Goal: Navigation & Orientation: Find specific page/section

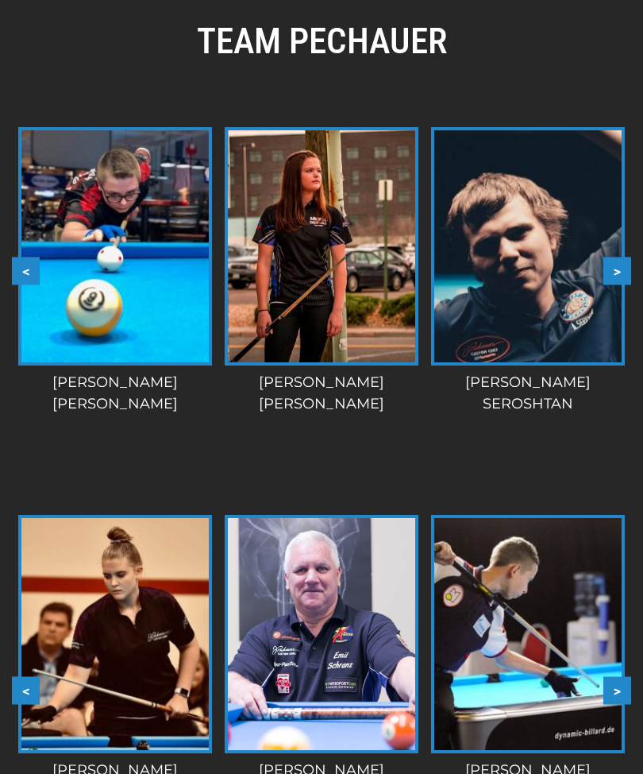
scroll to position [2462, 0]
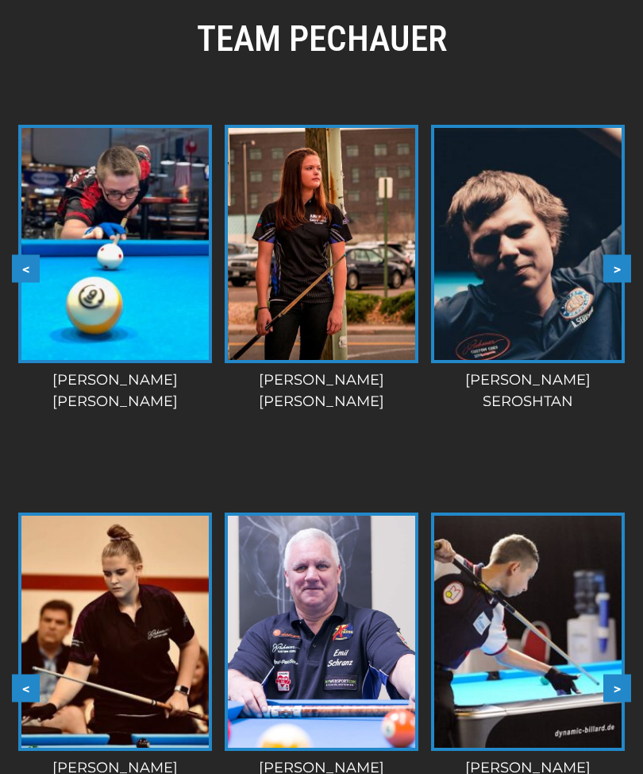
click at [611, 272] on button ">" at bounding box center [618, 268] width 28 height 28
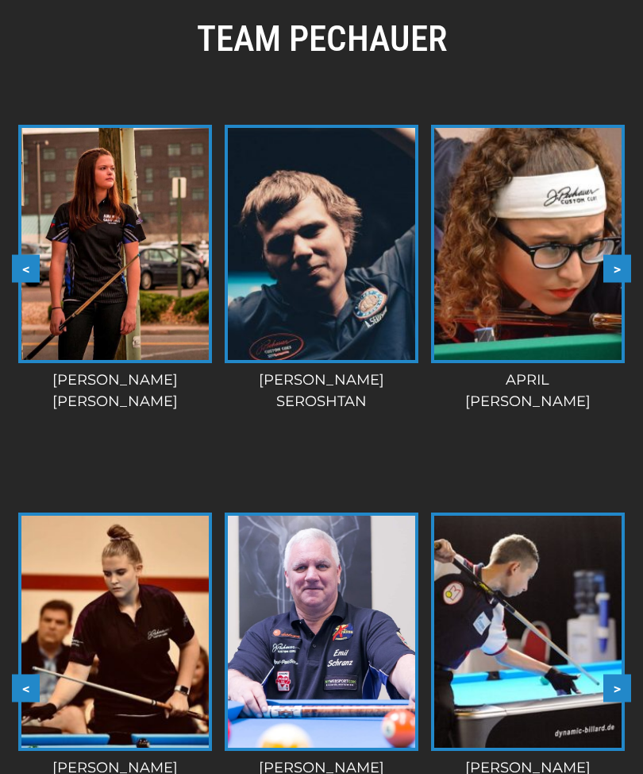
click at [627, 260] on button ">" at bounding box center [618, 268] width 28 height 28
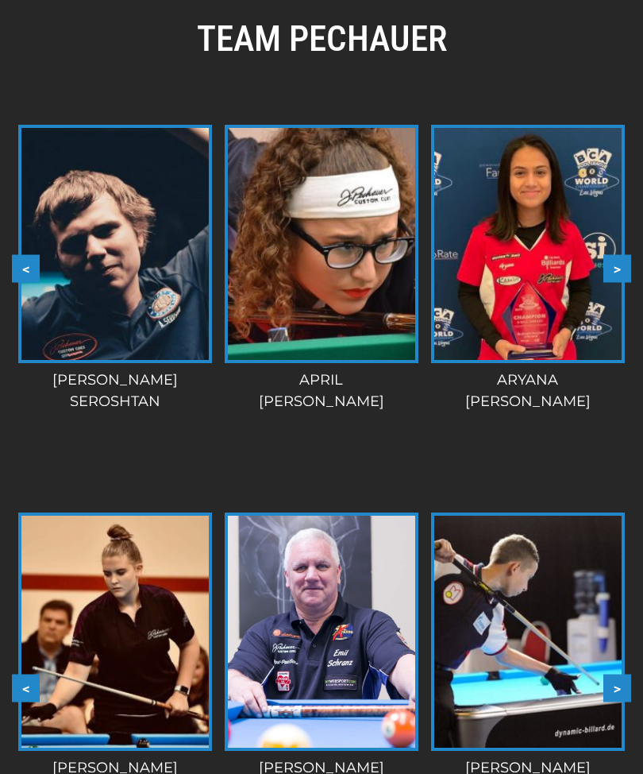
click at [619, 268] on button ">" at bounding box center [618, 268] width 28 height 28
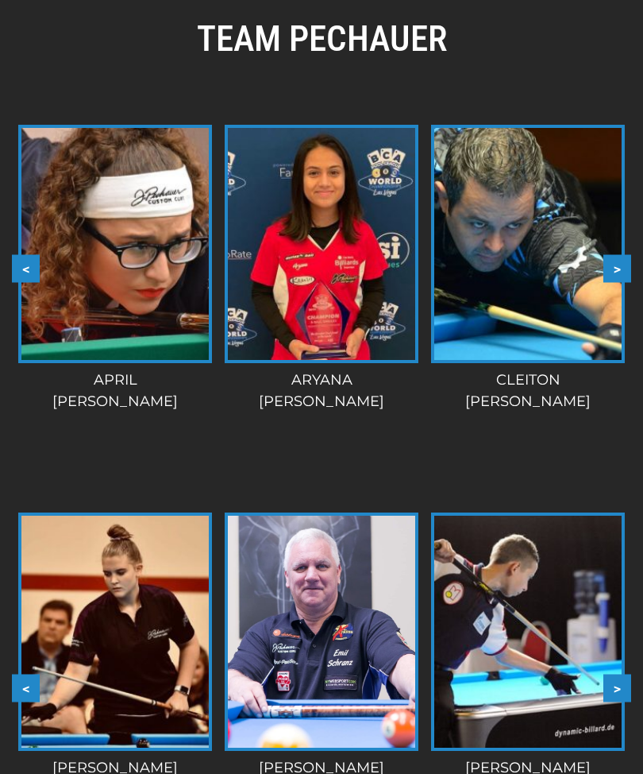
click at [611, 266] on button ">" at bounding box center [618, 268] width 28 height 28
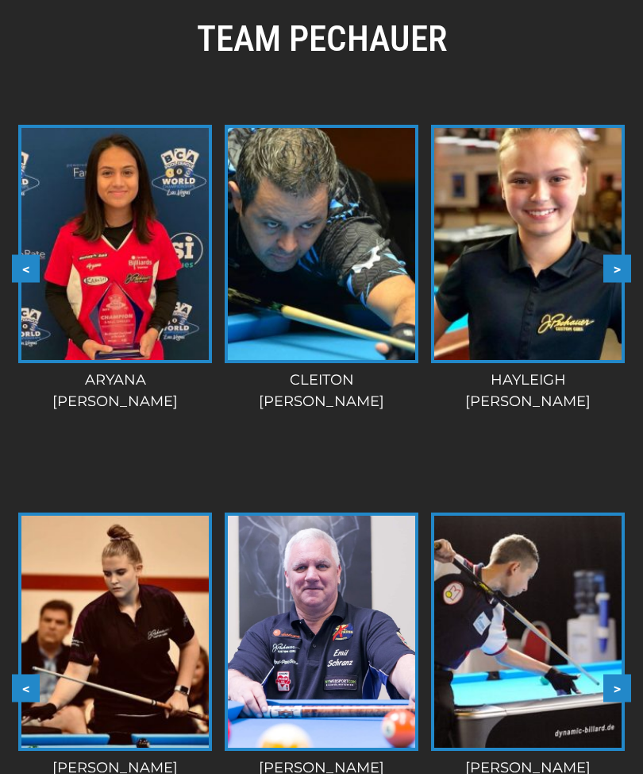
click at [615, 268] on button ">" at bounding box center [618, 268] width 28 height 28
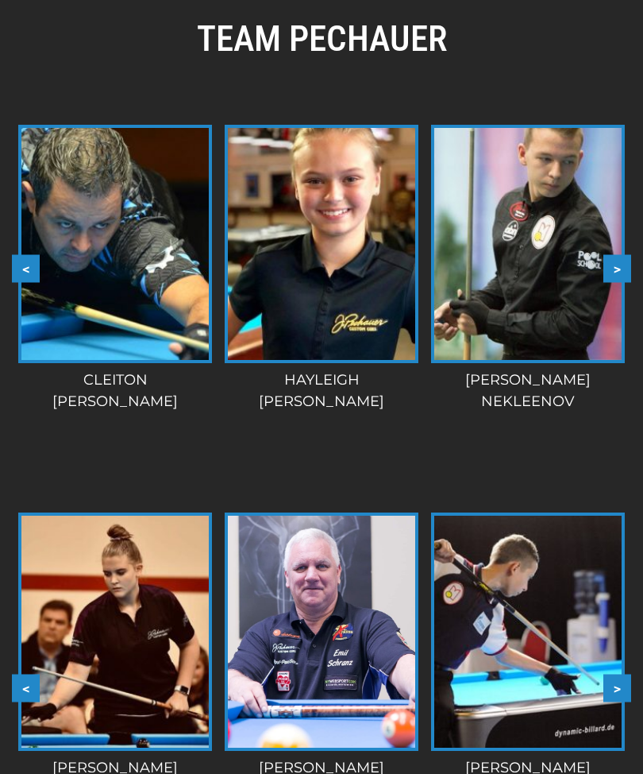
click at [620, 260] on button ">" at bounding box center [618, 268] width 28 height 28
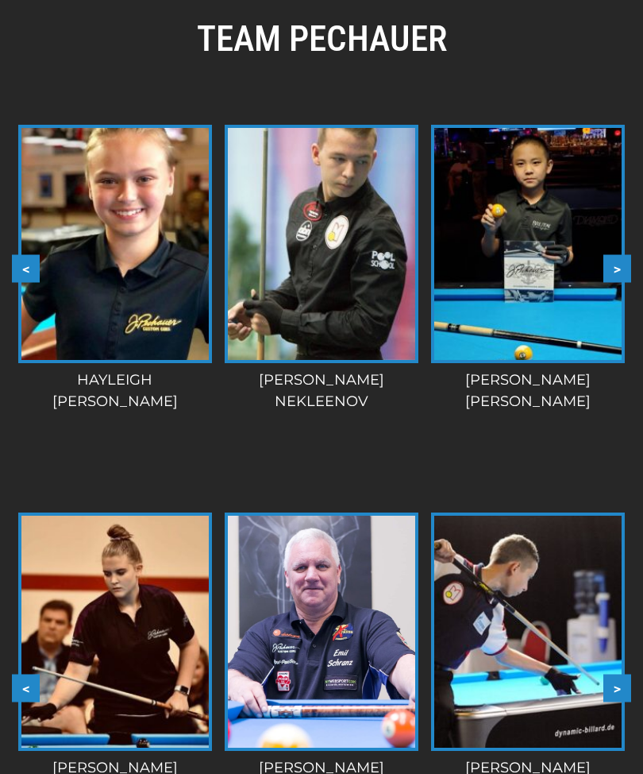
click at [620, 263] on button ">" at bounding box center [618, 268] width 28 height 28
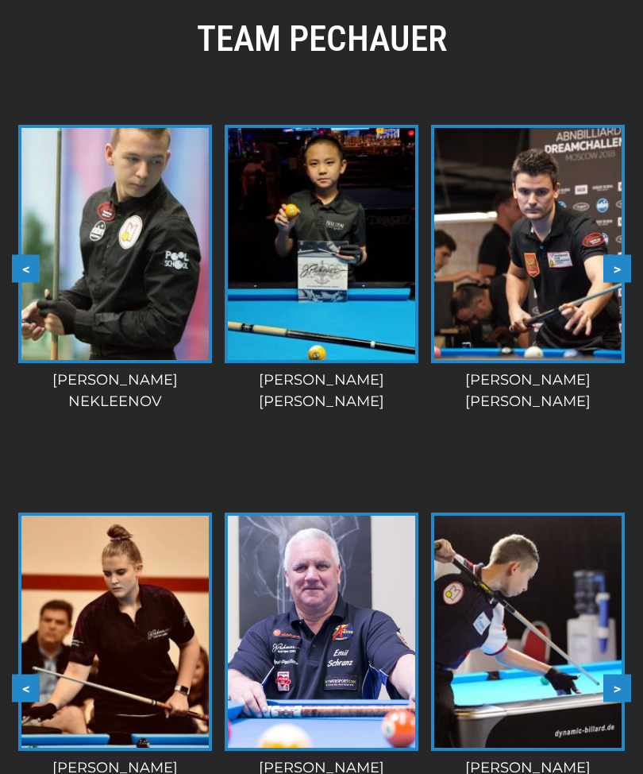
click at [617, 268] on button ">" at bounding box center [618, 268] width 28 height 28
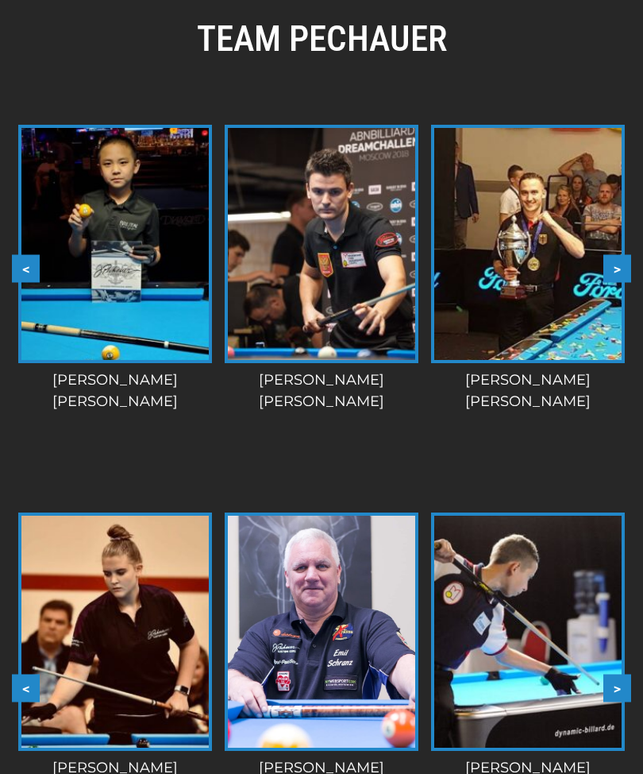
click at [620, 267] on button ">" at bounding box center [618, 268] width 28 height 28
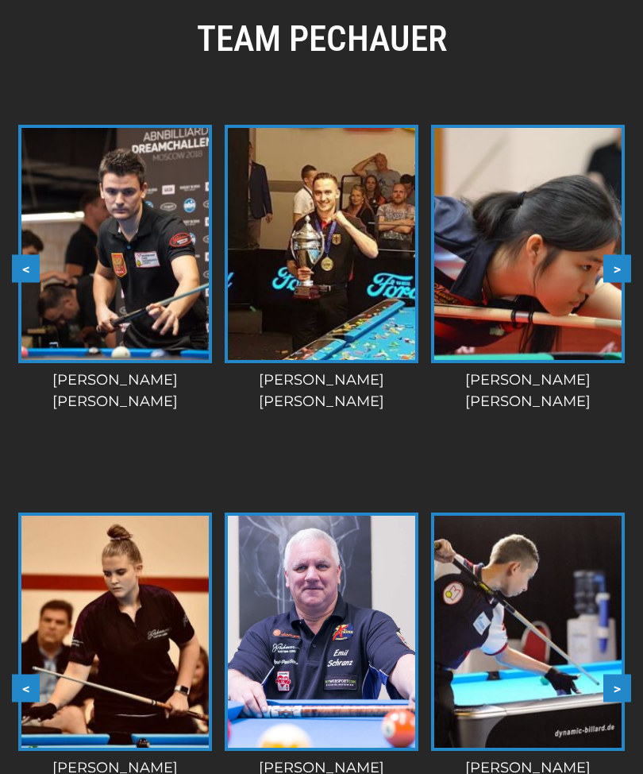
click at [619, 268] on button ">" at bounding box center [618, 268] width 28 height 28
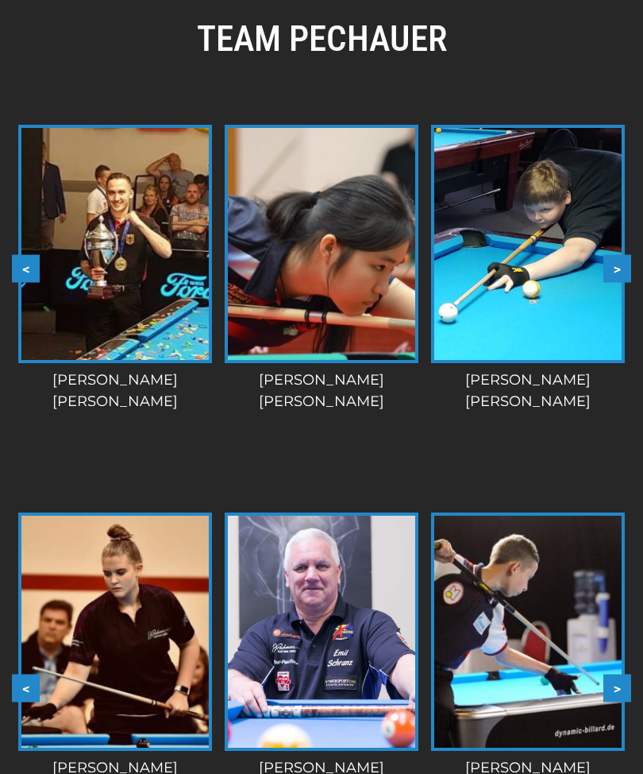
click at [618, 264] on button ">" at bounding box center [618, 268] width 28 height 28
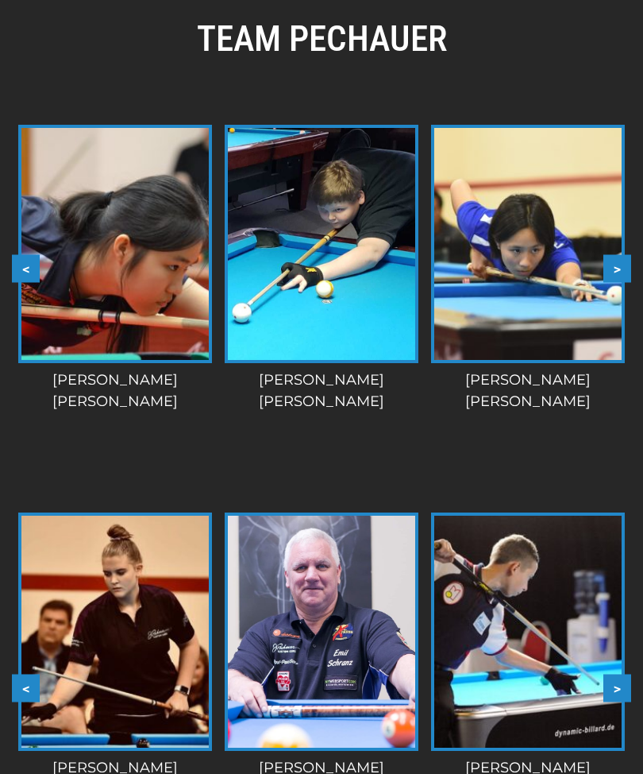
click at [622, 267] on button ">" at bounding box center [618, 268] width 28 height 28
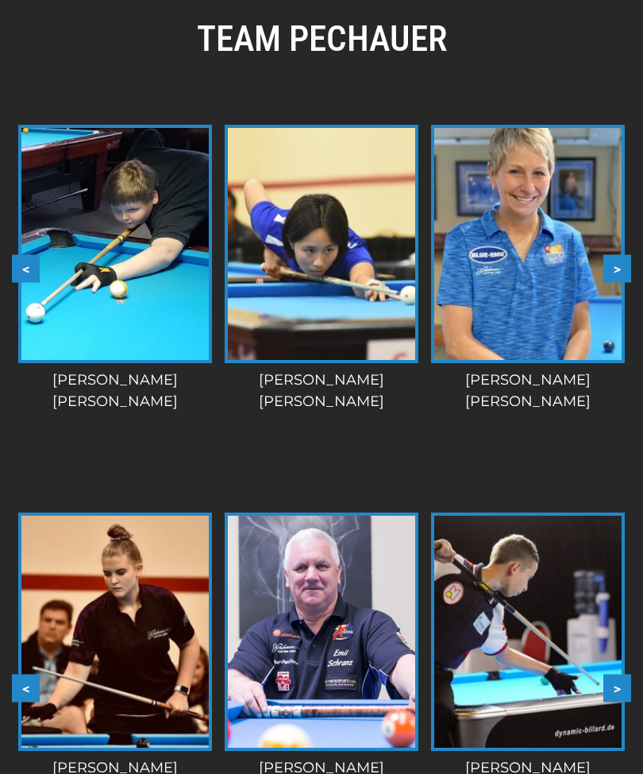
click at [629, 262] on button ">" at bounding box center [618, 268] width 28 height 28
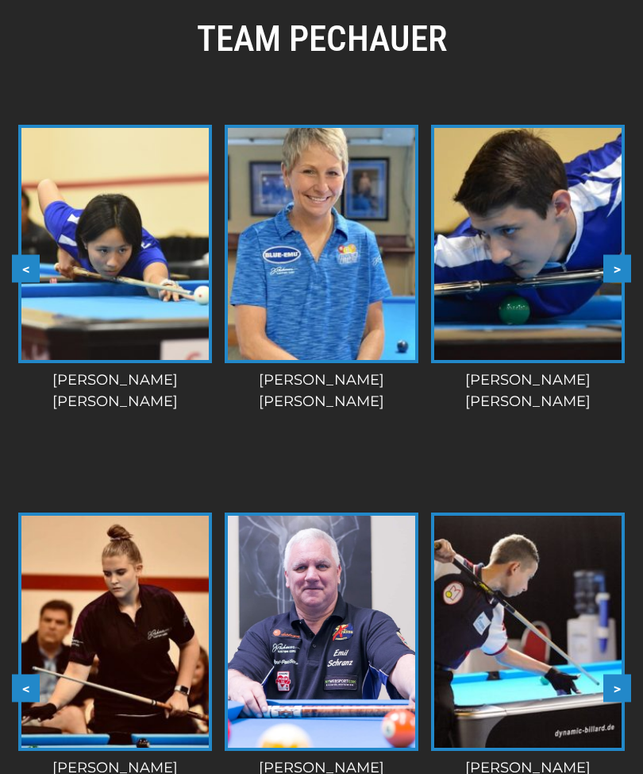
click at [629, 264] on button ">" at bounding box center [618, 268] width 28 height 28
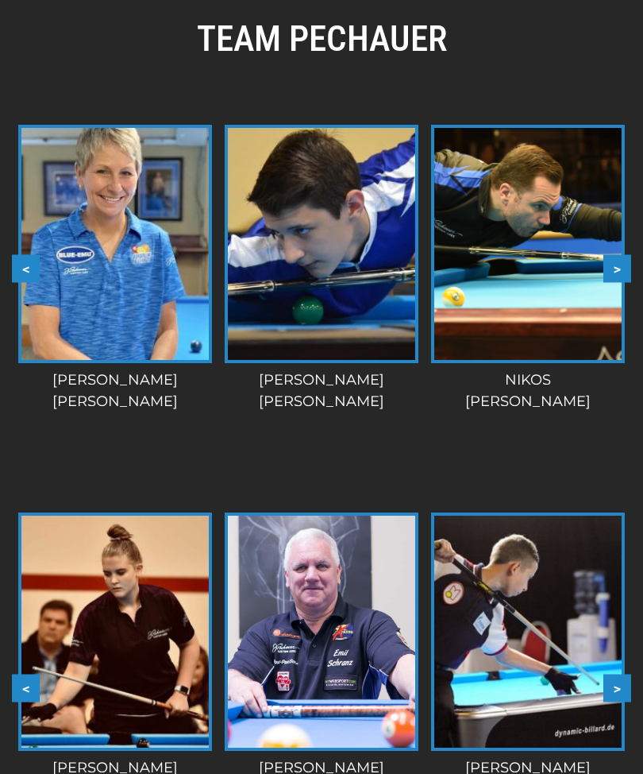
click at [623, 268] on button ">" at bounding box center [618, 268] width 28 height 28
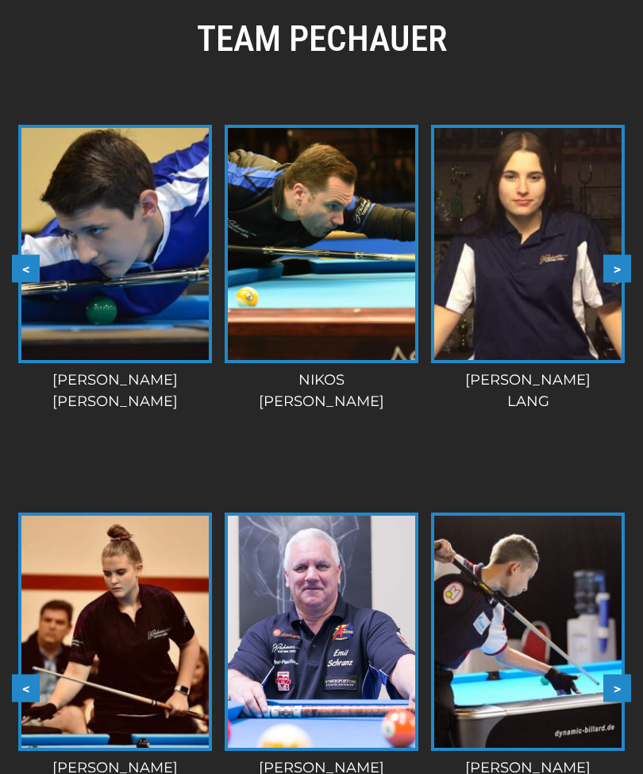
click at [629, 262] on button ">" at bounding box center [618, 268] width 28 height 28
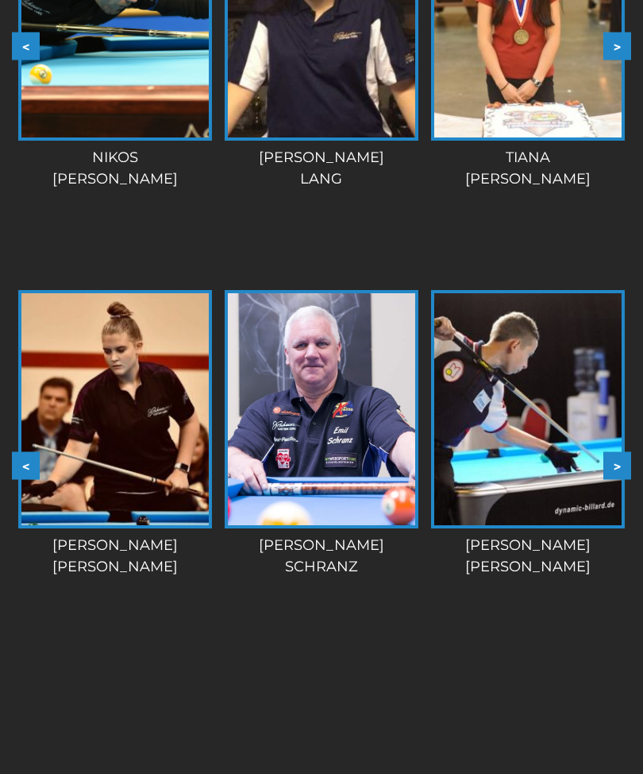
scroll to position [2686, 0]
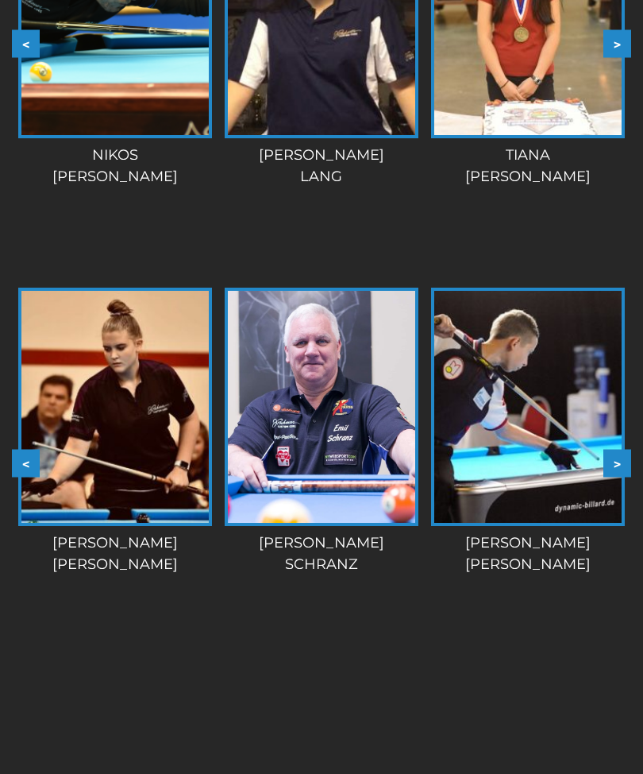
click at [616, 461] on button ">" at bounding box center [618, 464] width 28 height 28
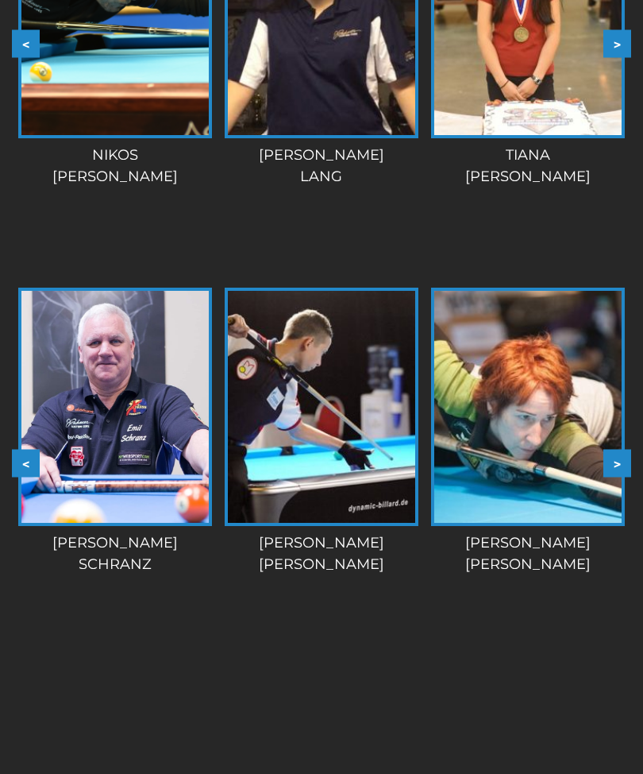
click at [615, 453] on button ">" at bounding box center [618, 463] width 28 height 28
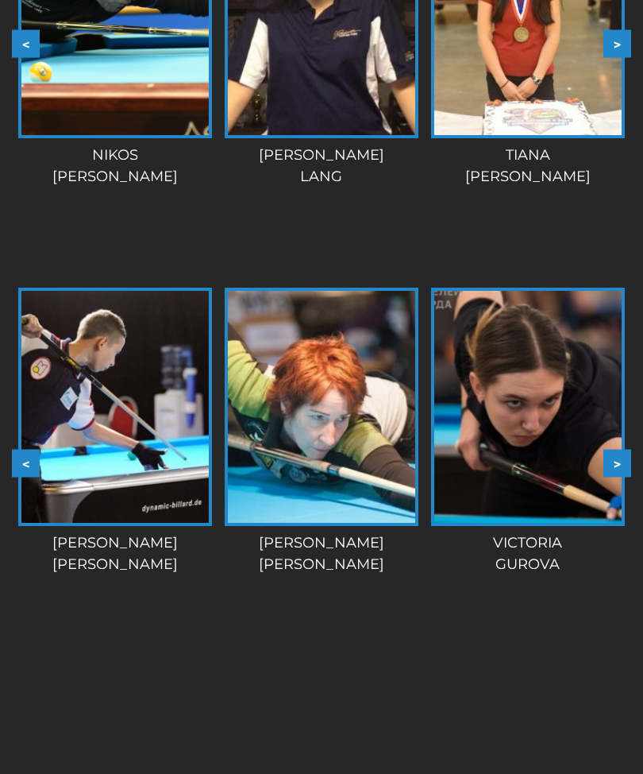
click at [613, 455] on button ">" at bounding box center [618, 463] width 28 height 28
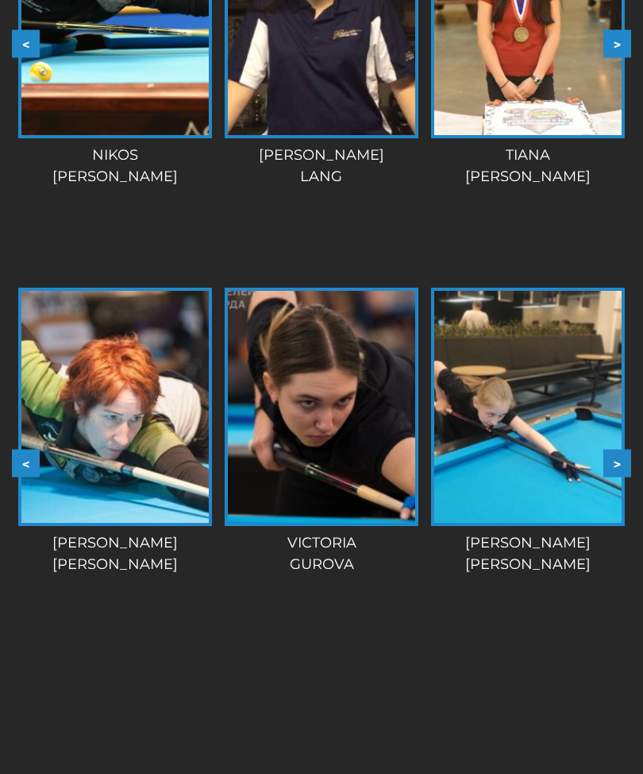
click at [615, 449] on button ">" at bounding box center [618, 463] width 28 height 28
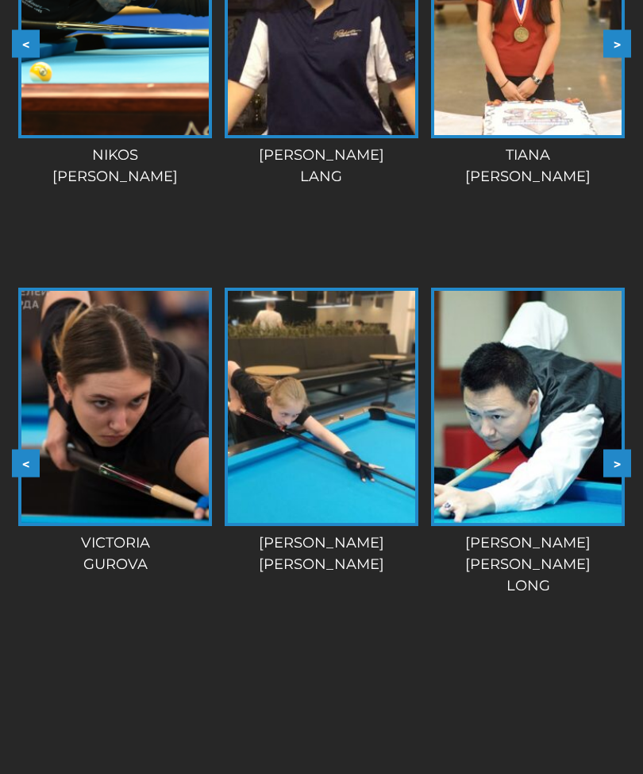
click at [612, 449] on button ">" at bounding box center [618, 463] width 28 height 28
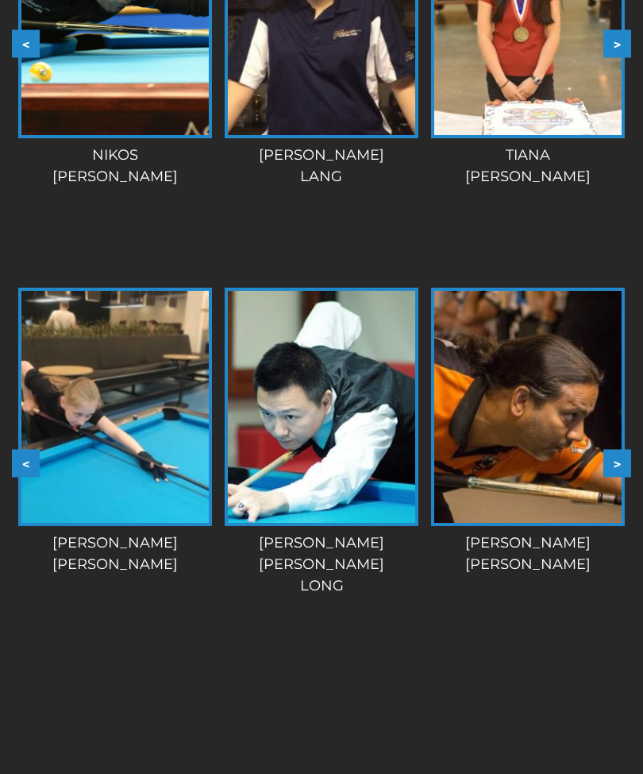
click at [613, 447] on img at bounding box center [527, 407] width 187 height 232
click at [613, 395] on img at bounding box center [527, 407] width 187 height 232
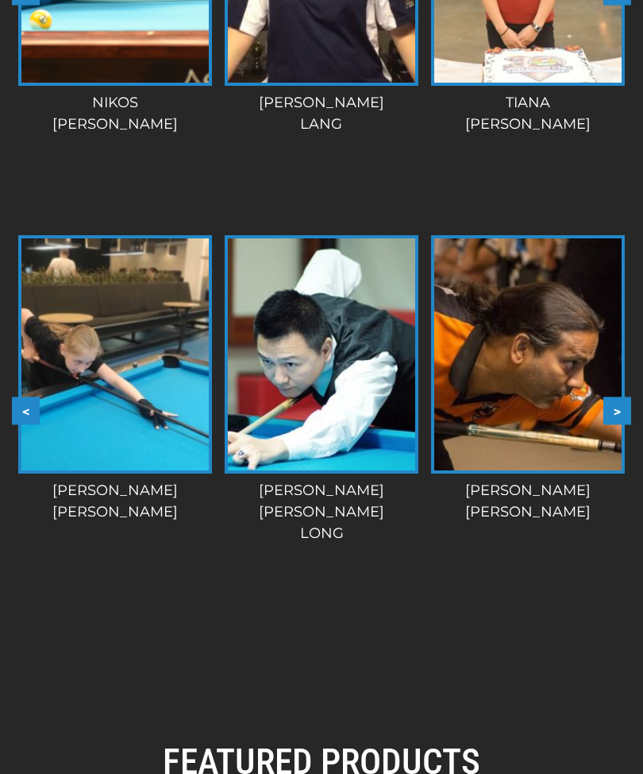
click at [614, 403] on button ">" at bounding box center [618, 411] width 28 height 28
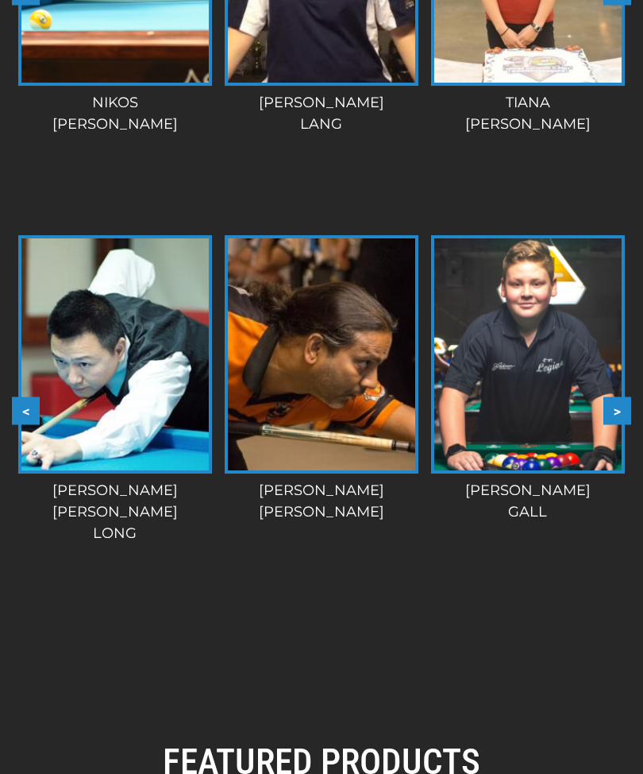
click at [613, 415] on button ">" at bounding box center [618, 411] width 28 height 28
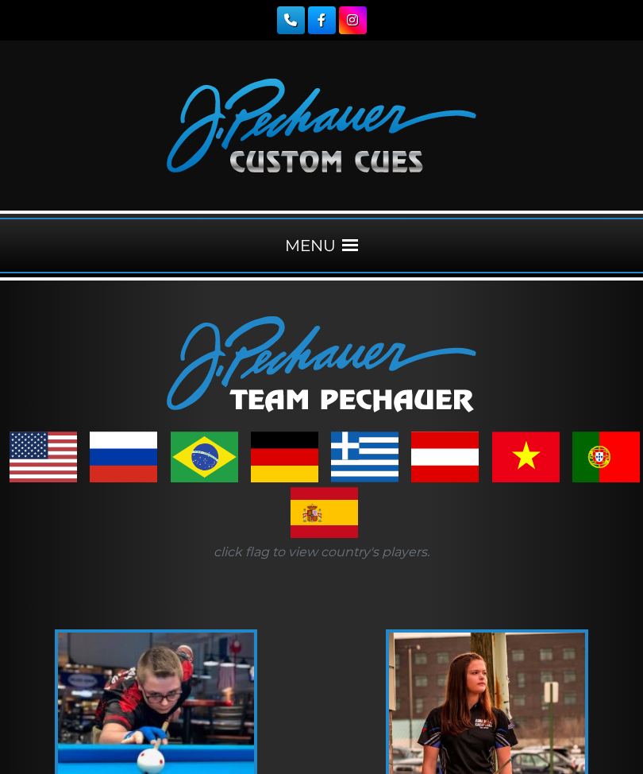
click at [343, 253] on div "MENU" at bounding box center [321, 246] width 643 height 56
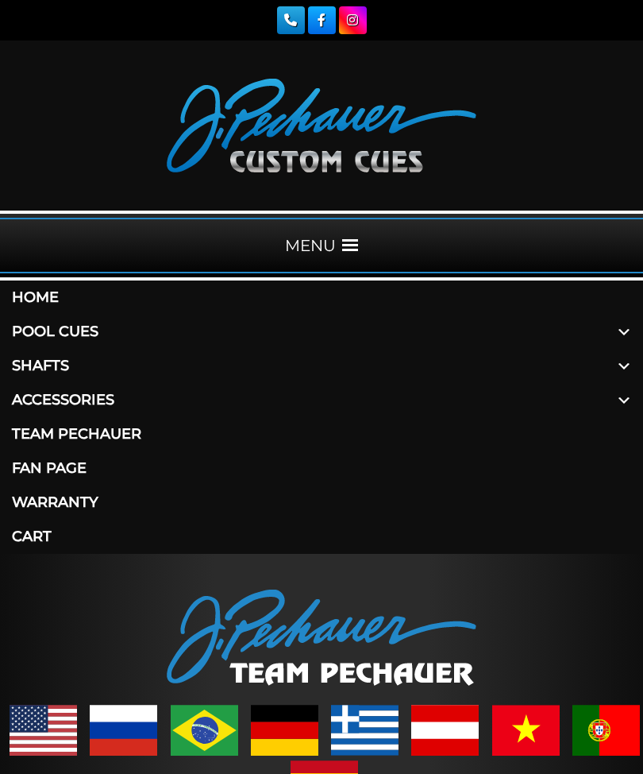
click at [106, 399] on link "Accessories" at bounding box center [321, 400] width 643 height 34
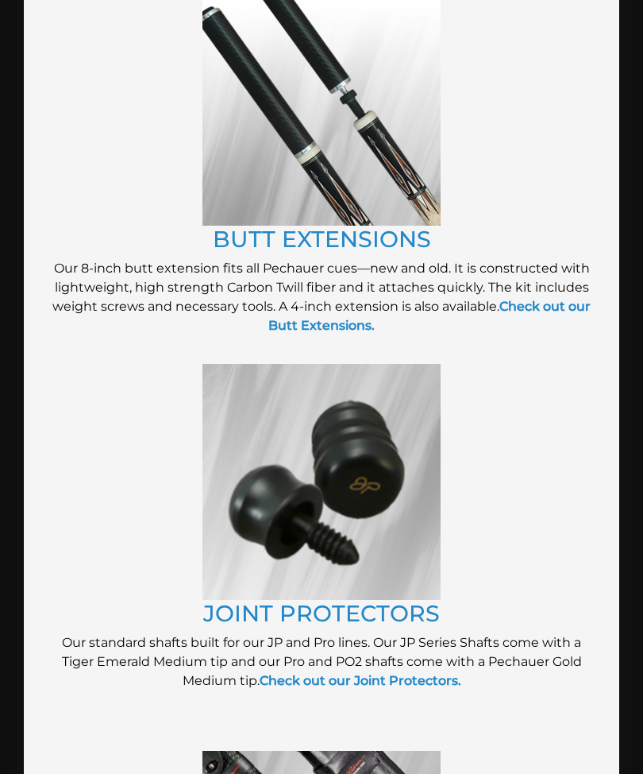
scroll to position [417, 0]
